Goal: Find specific page/section: Find specific page/section

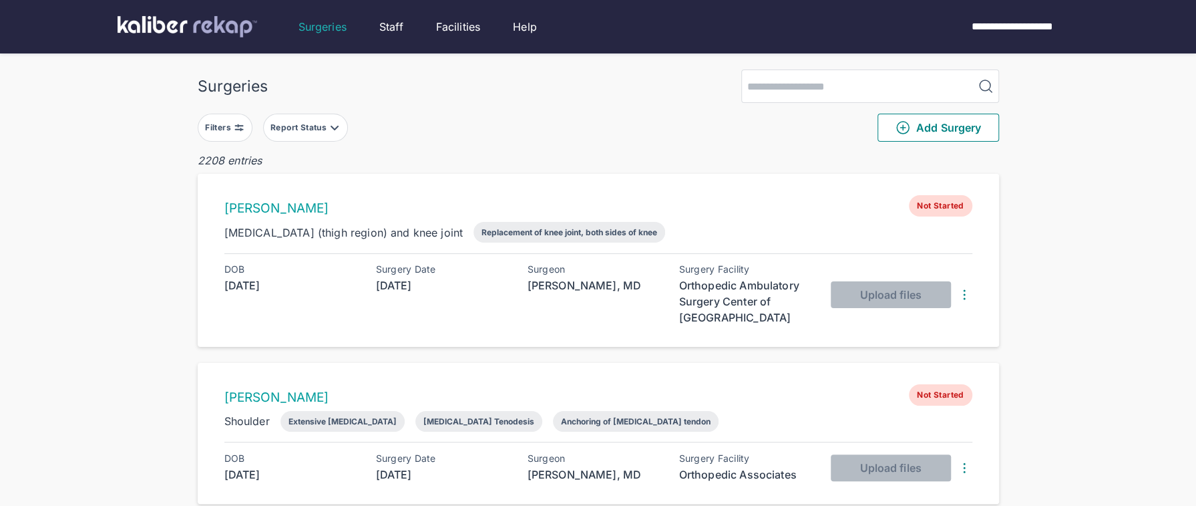
click at [239, 134] on button "Filters" at bounding box center [225, 128] width 55 height 28
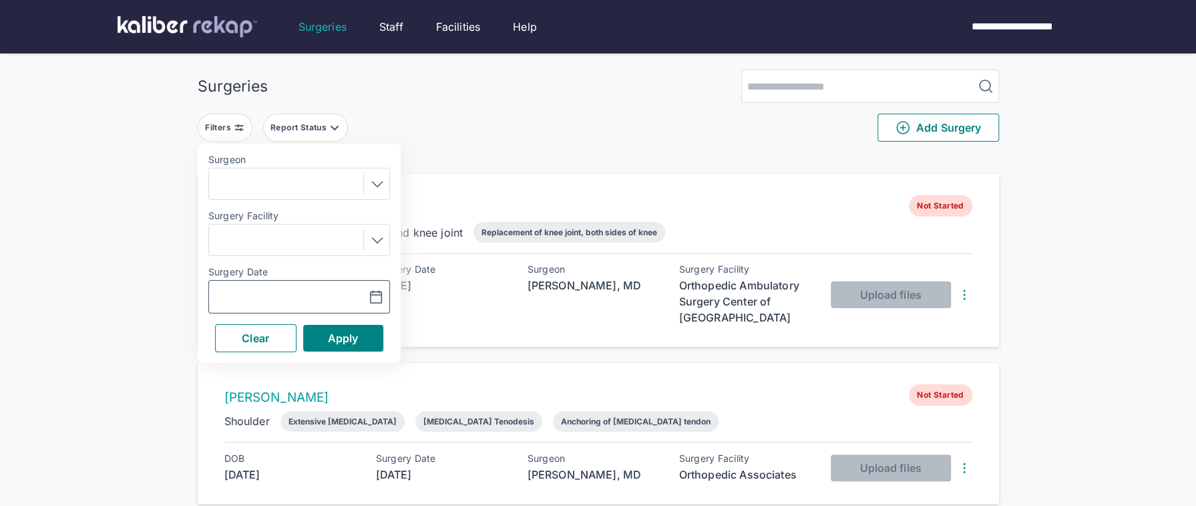
click at [374, 299] on icon "button" at bounding box center [376, 297] width 16 height 16
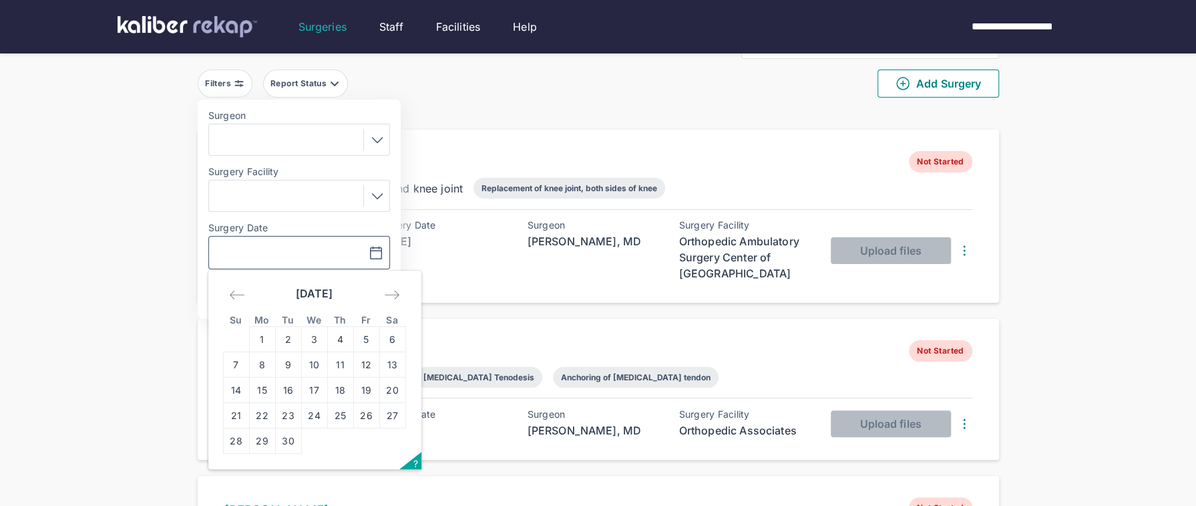
scroll to position [46, 0]
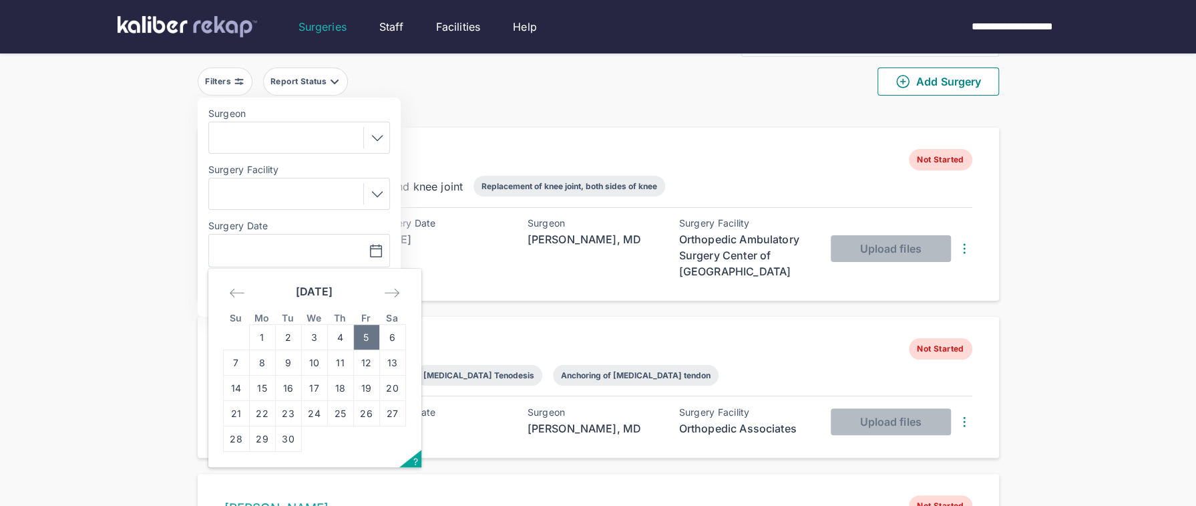
click at [363, 335] on td "5" at bounding box center [366, 337] width 26 height 25
type input "**********"
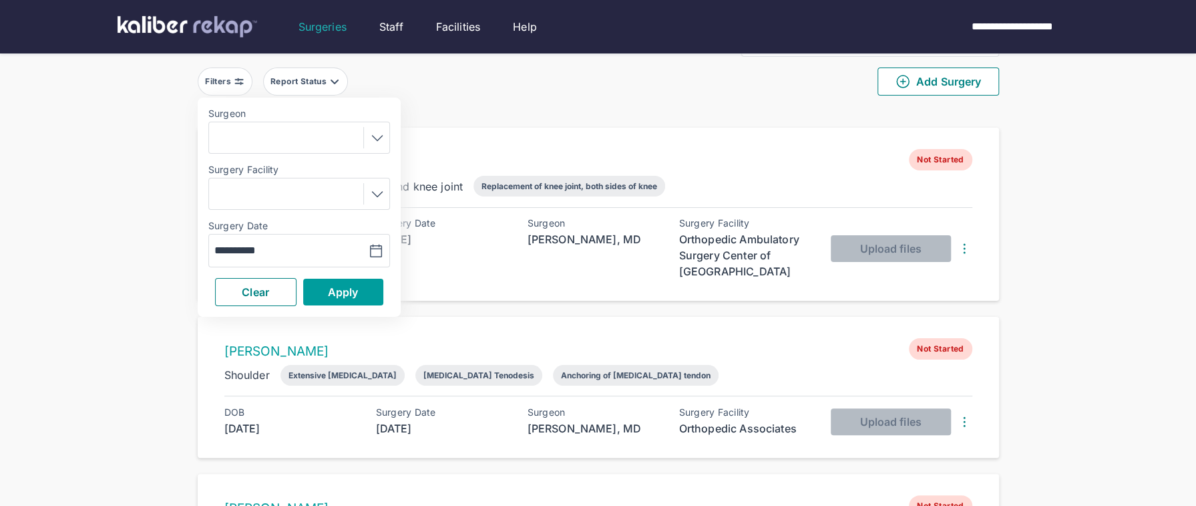
click at [357, 297] on button "Apply" at bounding box center [343, 292] width 80 height 27
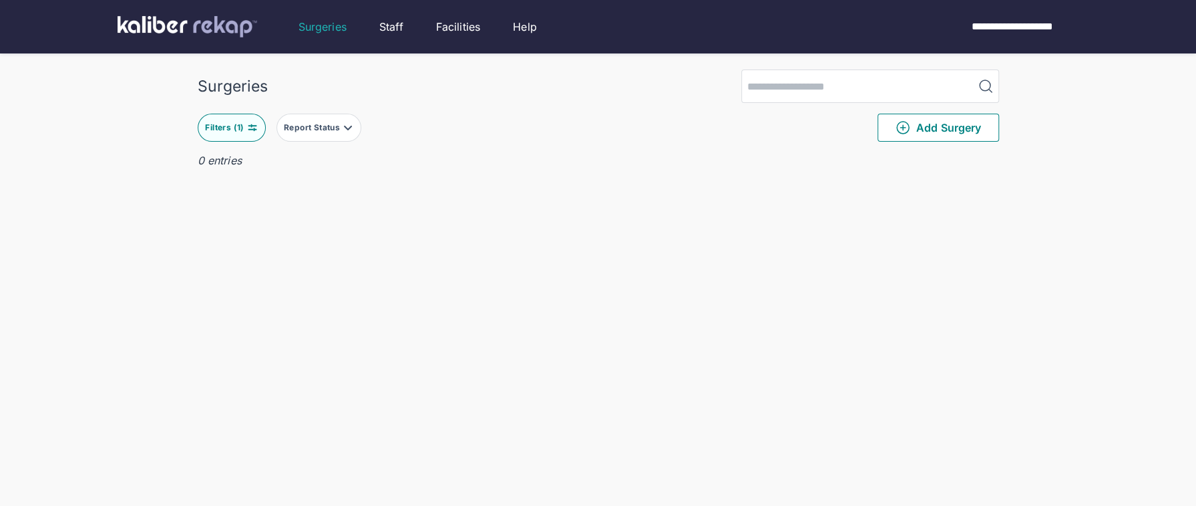
click at [233, 133] on button "Filters ( 1 )" at bounding box center [232, 128] width 68 height 28
drag, startPoint x: 254, startPoint y: 327, endPoint x: 285, endPoint y: 330, distance: 30.8
click at [258, 327] on button "Clear" at bounding box center [255, 338] width 81 height 28
click at [341, 343] on button "Apply" at bounding box center [343, 338] width 80 height 27
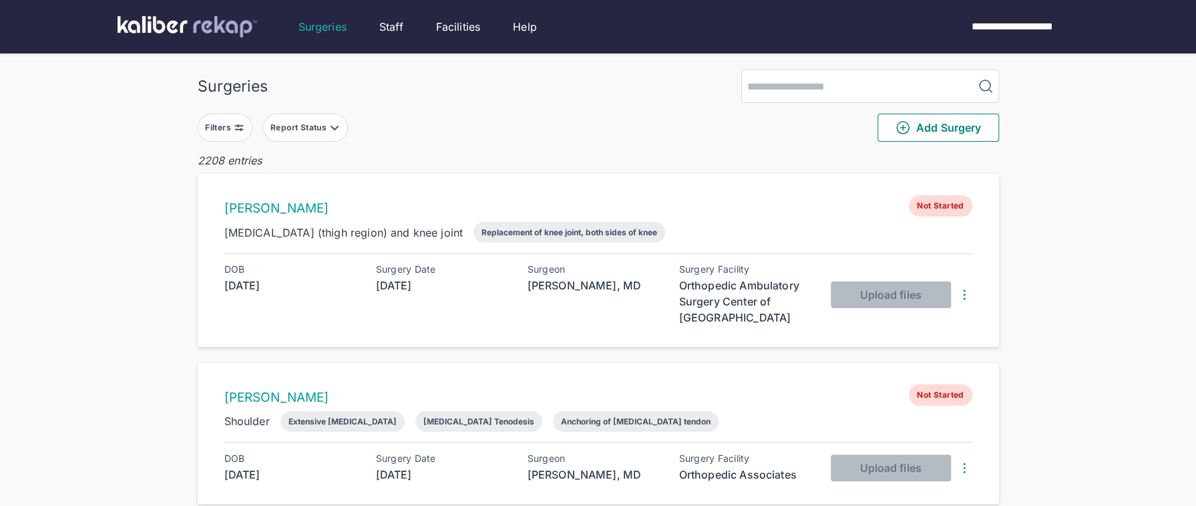
click at [196, 30] on img at bounding box center [188, 26] width 140 height 21
